Goal: Navigation & Orientation: Find specific page/section

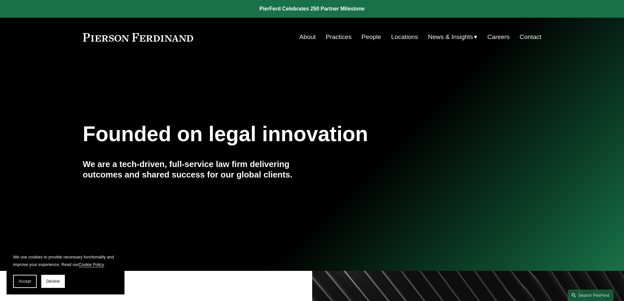
click at [398, 40] on link "Locations" at bounding box center [404, 37] width 27 height 12
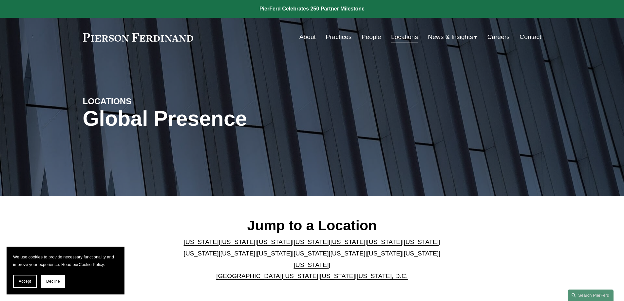
click at [367, 39] on link "People" at bounding box center [371, 37] width 20 height 12
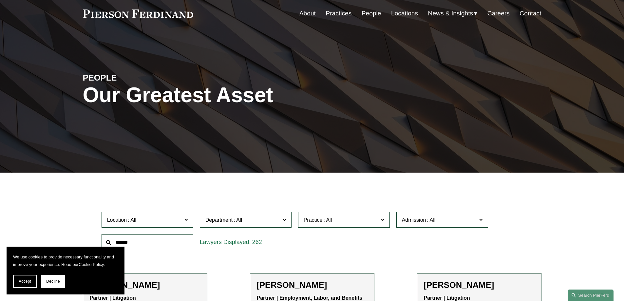
scroll to position [98, 0]
